Goal: Transaction & Acquisition: Purchase product/service

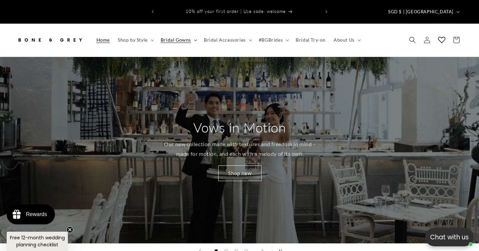
click at [190, 33] on summary "Bridal Gowns" at bounding box center [178, 40] width 43 height 14
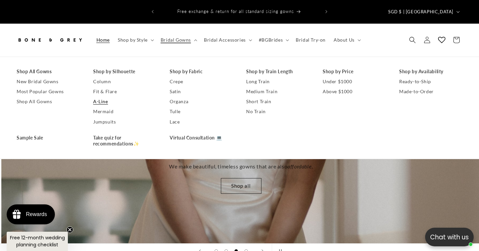
scroll to position [0, 958]
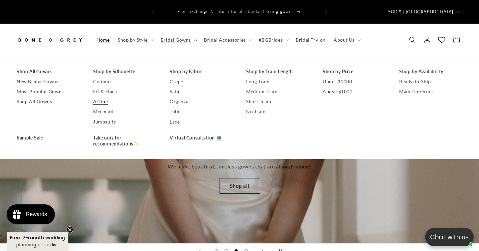
click at [106, 96] on link "A-Line" at bounding box center [124, 101] width 63 height 10
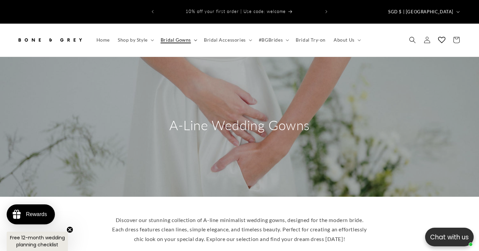
click at [179, 37] on span "Bridal Gowns" at bounding box center [176, 40] width 30 height 6
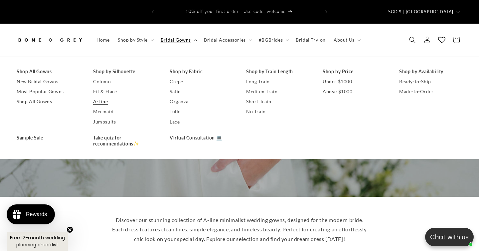
click at [179, 37] on span "Bridal Gowns" at bounding box center [176, 40] width 30 height 6
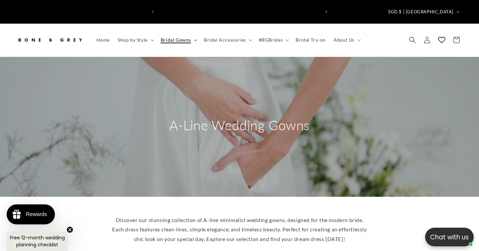
scroll to position [0, 162]
click at [194, 33] on summary "Bridal Gowns" at bounding box center [178, 40] width 43 height 14
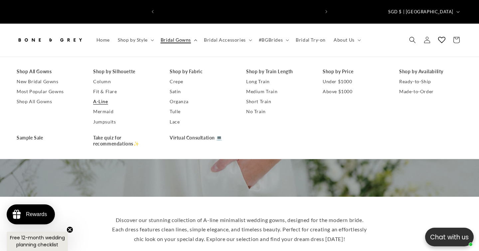
scroll to position [0, 0]
click at [43, 96] on link "Shop All Gowns" at bounding box center [48, 101] width 63 height 10
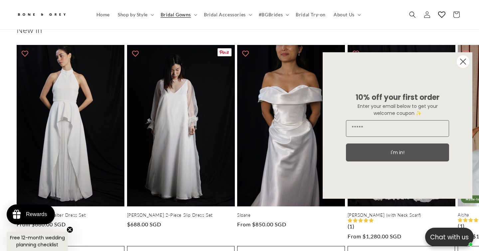
scroll to position [306, 0]
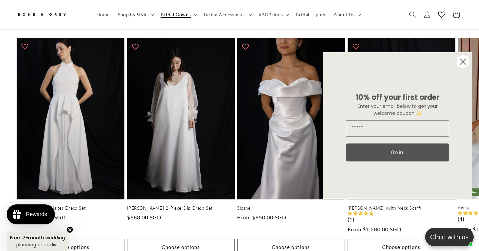
click at [463, 61] on circle "Close dialog" at bounding box center [463, 61] width 13 height 13
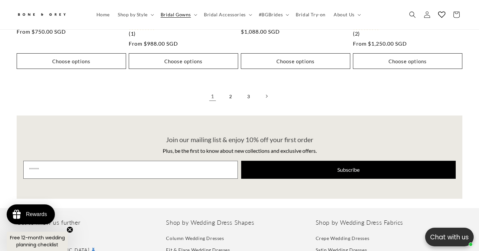
scroll to position [0, 162]
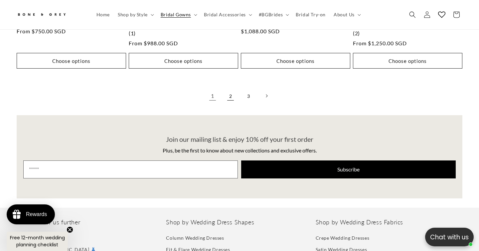
click at [230, 88] on link "2" at bounding box center [230, 95] width 15 height 15
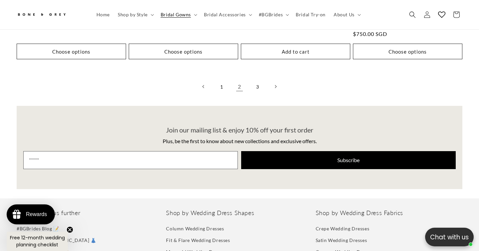
scroll to position [1738, 0]
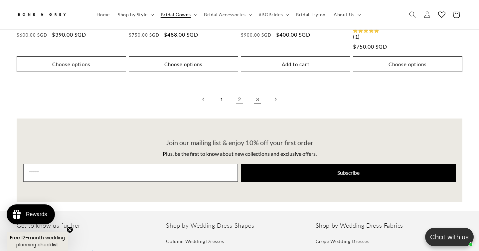
click at [253, 92] on link "3" at bounding box center [257, 99] width 15 height 15
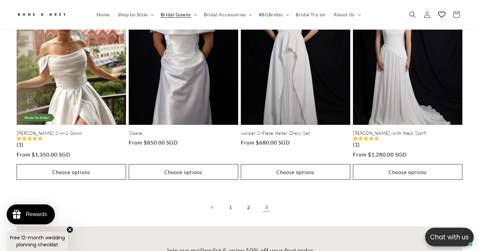
scroll to position [1421, 0]
